Goal: Task Accomplishment & Management: Complete application form

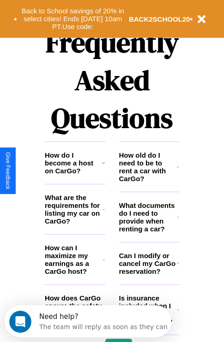
scroll to position [1118, 0]
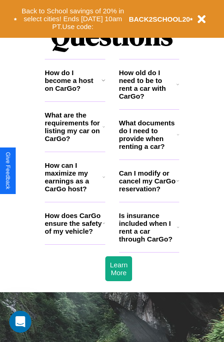
click at [177, 185] on icon at bounding box center [177, 180] width 3 height 7
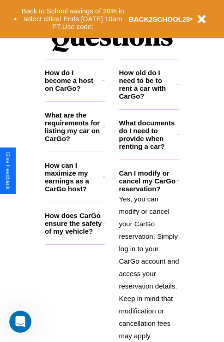
click at [75, 142] on h3 "What are the requirements for listing my car on CarGo?" at bounding box center [74, 126] width 58 height 31
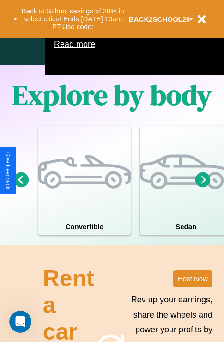
scroll to position [593, 0]
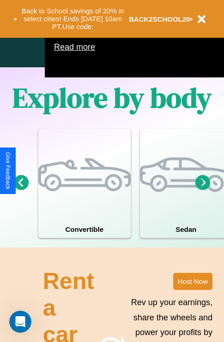
click at [203, 190] on icon at bounding box center [202, 182] width 15 height 15
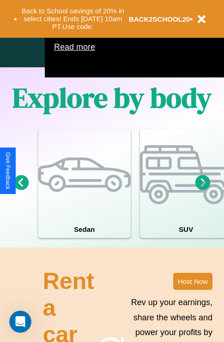
click at [203, 190] on icon at bounding box center [202, 182] width 15 height 15
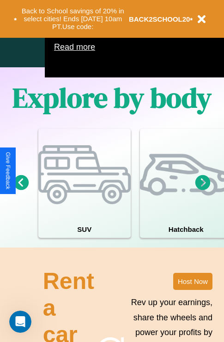
click at [203, 190] on icon at bounding box center [202, 182] width 15 height 15
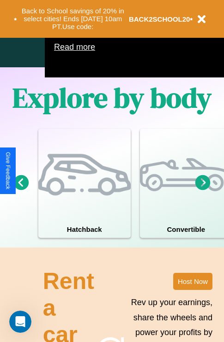
click at [203, 190] on icon at bounding box center [202, 182] width 15 height 15
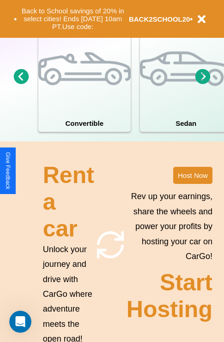
scroll to position [719, 0]
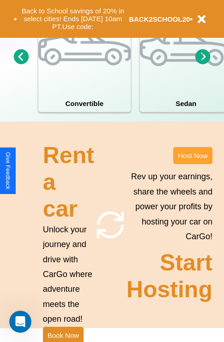
click at [192, 164] on button "Host Now" at bounding box center [192, 155] width 39 height 17
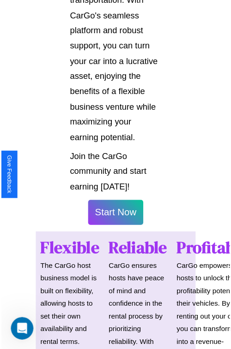
scroll to position [654, 0]
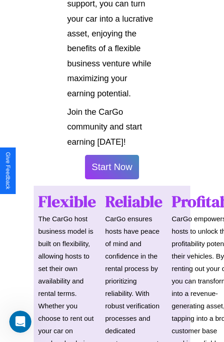
click at [112, 171] on button "Start Now" at bounding box center [112, 167] width 54 height 24
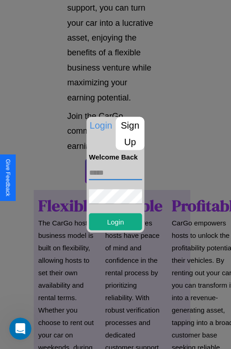
click at [115, 173] on input "text" at bounding box center [115, 172] width 53 height 15
type input "**********"
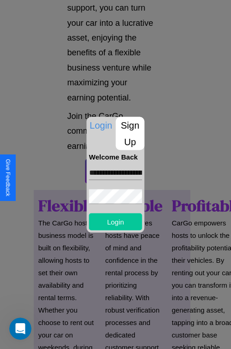
click at [115, 221] on button "Login" at bounding box center [115, 221] width 53 height 17
